Goal: Information Seeking & Learning: Learn about a topic

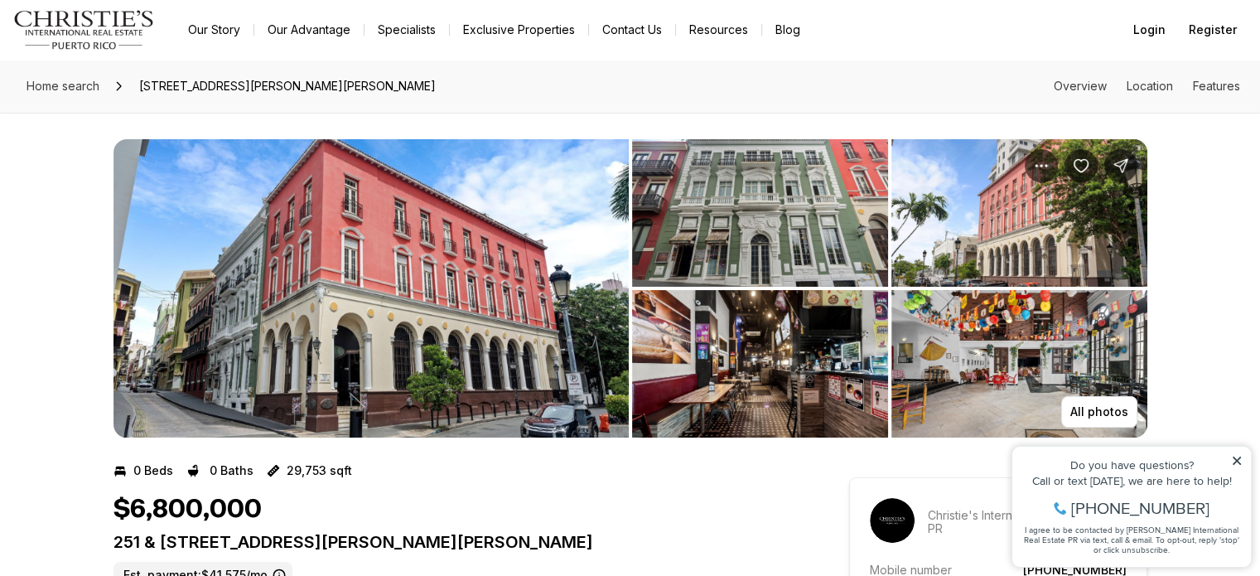
click at [494, 287] on img "View image gallery" at bounding box center [370, 288] width 515 height 298
drag, startPoint x: 119, startPoint y: 539, endPoint x: 181, endPoint y: 544, distance: 62.3
click at [181, 544] on p "251 & 301 RECINTO SUR & SAN JUSTO OLD SAN JUAN PR, 00901" at bounding box center [451, 542] width 676 height 20
click at [142, 542] on p "251 & 301 RECINTO SUR & SAN JUSTO OLD SAN JUAN PR, 00901" at bounding box center [451, 542] width 676 height 20
drag, startPoint x: 113, startPoint y: 537, endPoint x: 311, endPoint y: 550, distance: 199.2
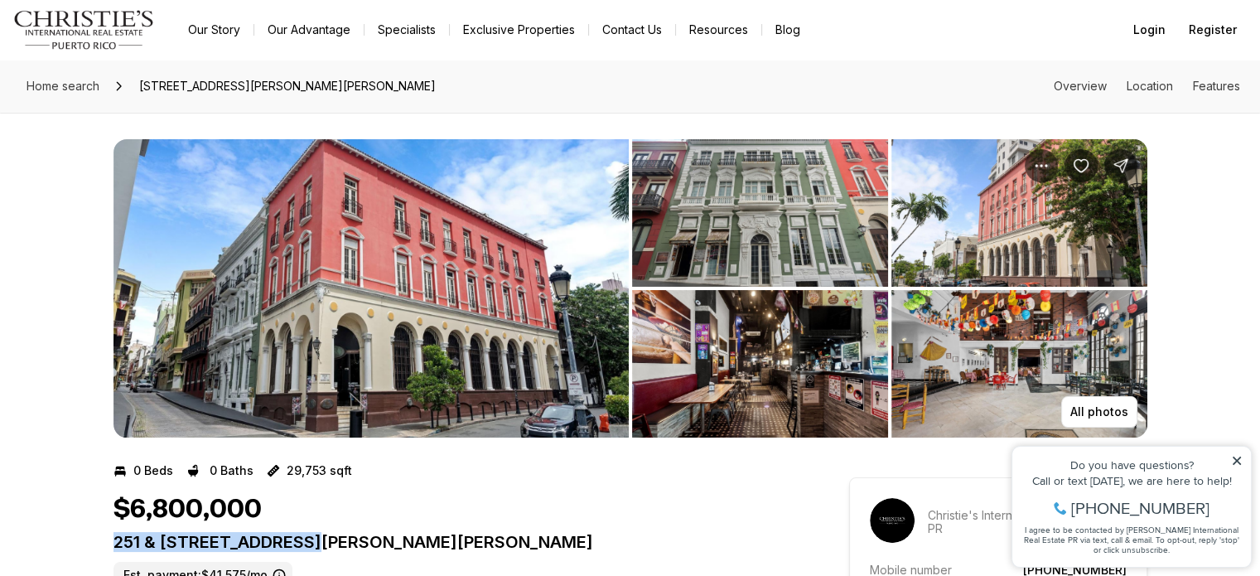
click at [311, 550] on p "251 & 301 RECINTO SUR & SAN JUSTO OLD SAN JUAN PR, 00901" at bounding box center [451, 542] width 676 height 20
copy p "251 & 301 RECINTO SUR"
